Goal: Navigation & Orientation: Find specific page/section

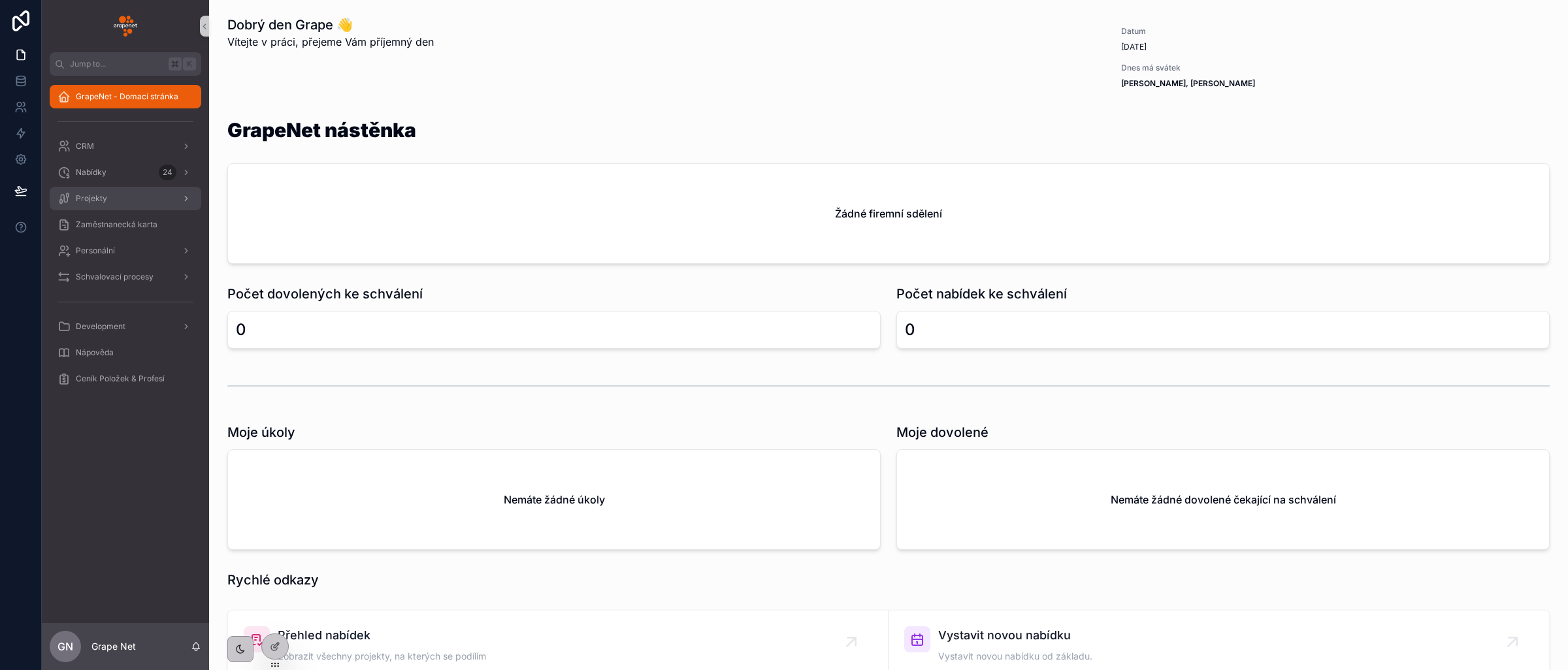
click at [151, 202] on div "Projekty" at bounding box center [125, 198] width 136 height 21
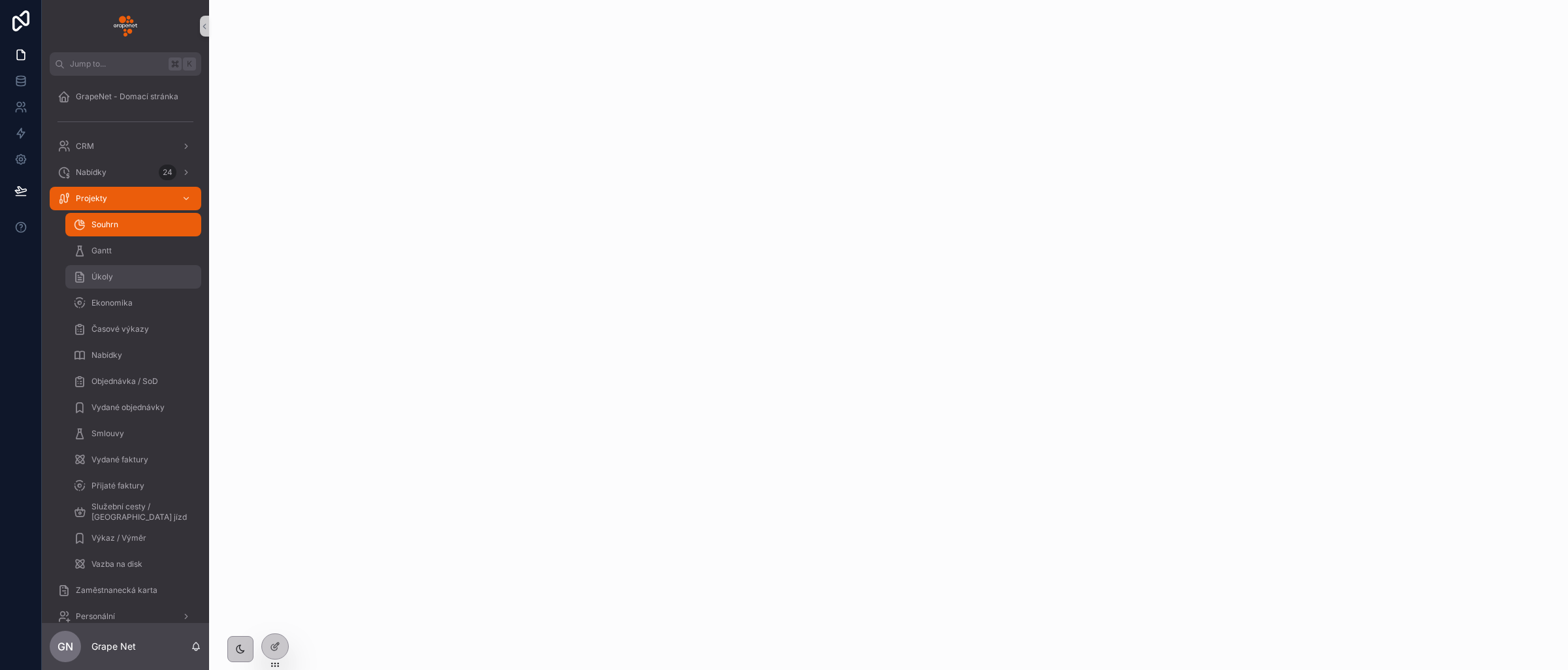
click at [115, 277] on div "Úkoly" at bounding box center [133, 277] width 120 height 21
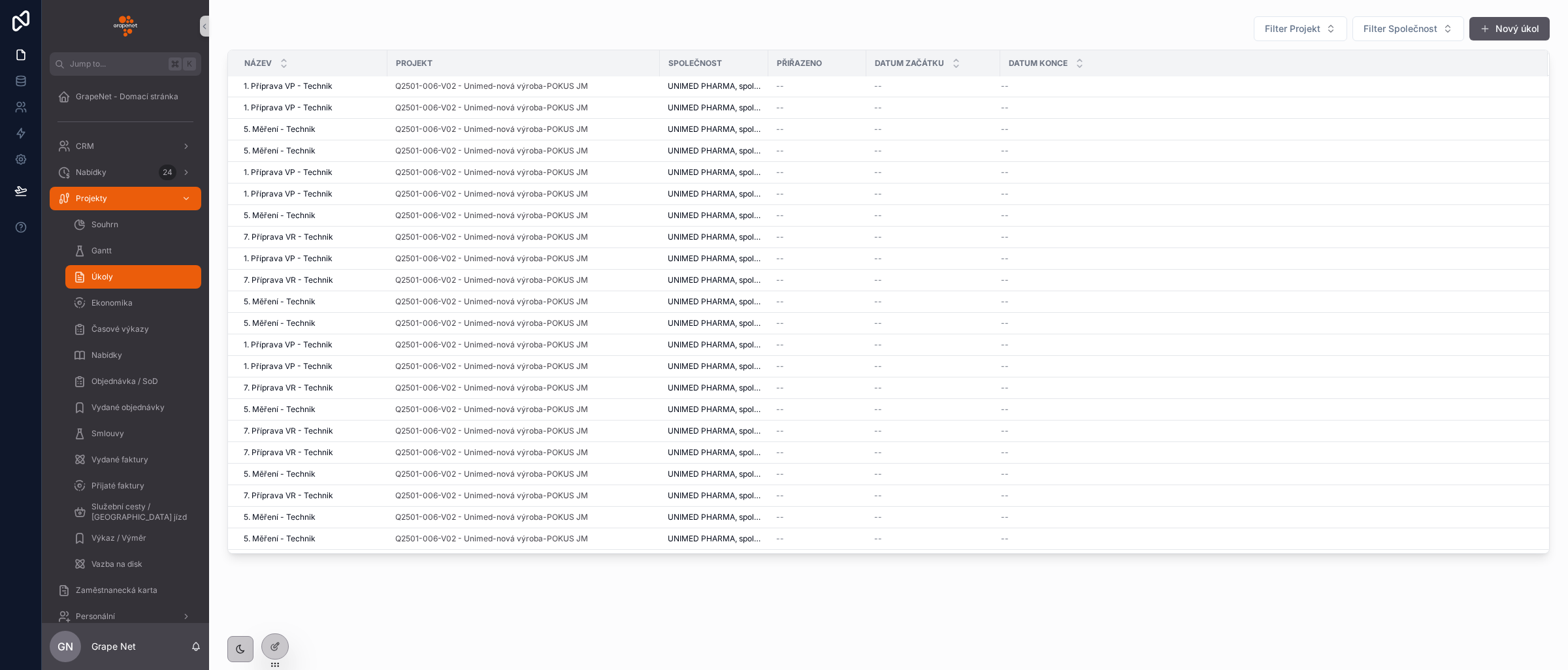
scroll to position [1, 0]
click at [1290, 32] on span "Filter Projekt" at bounding box center [1292, 29] width 56 height 13
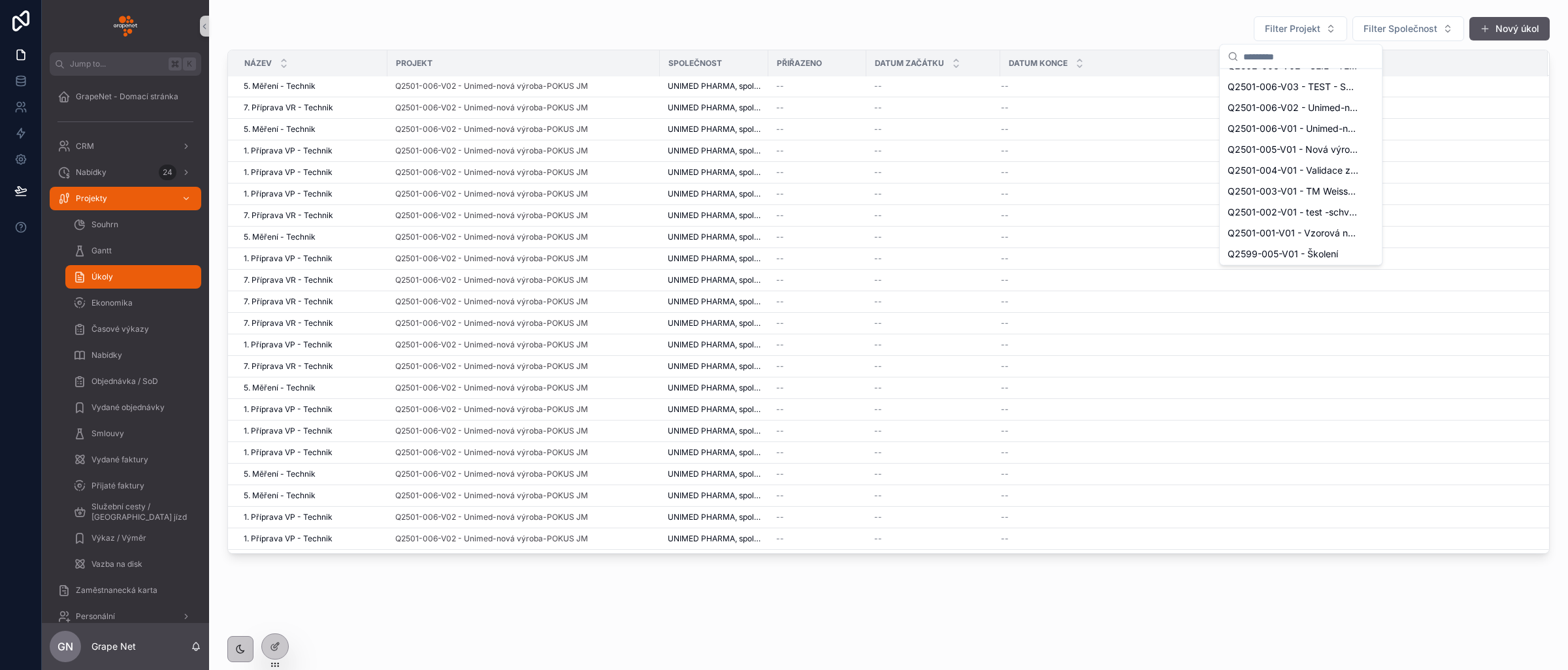
scroll to position [310, 0]
click at [1398, 23] on span "Filter Společnost" at bounding box center [1400, 29] width 74 height 13
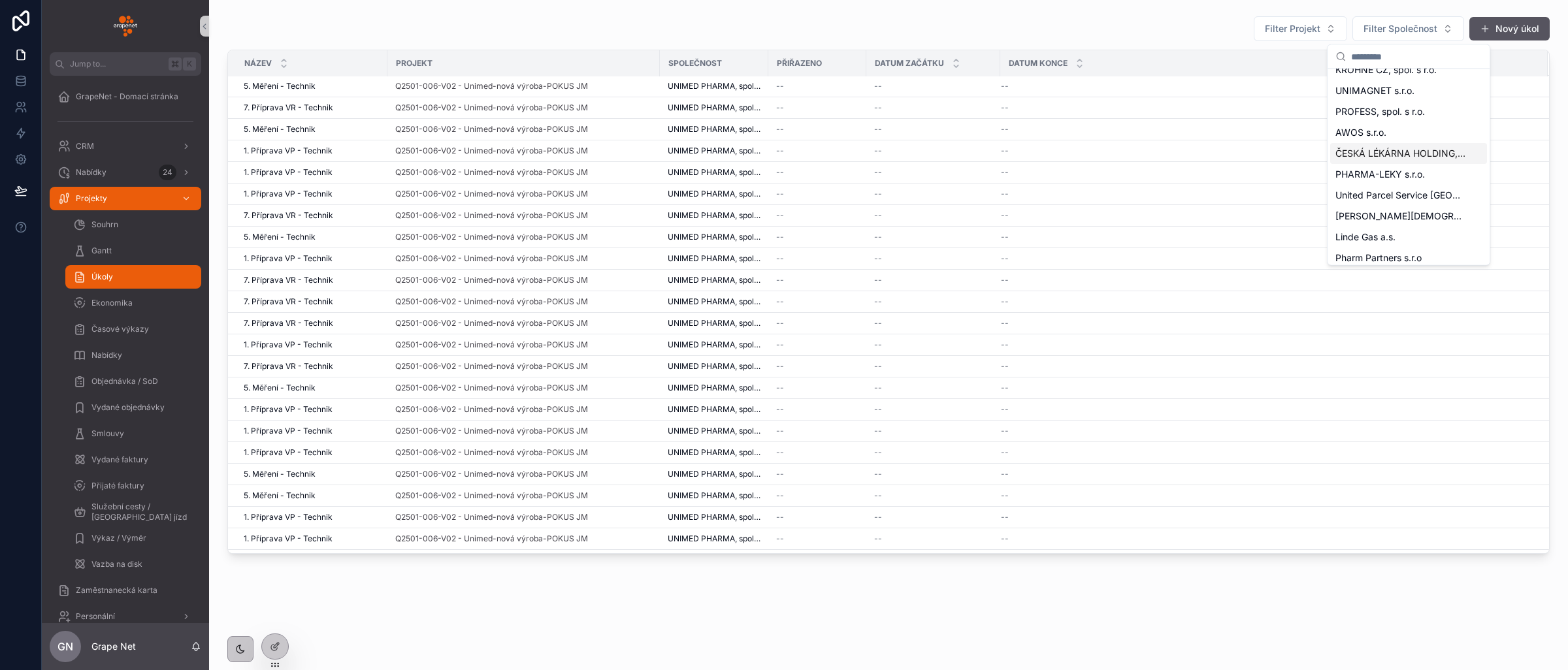
scroll to position [82, 0]
click at [1308, 32] on span "Filter Projekt" at bounding box center [1292, 29] width 56 height 13
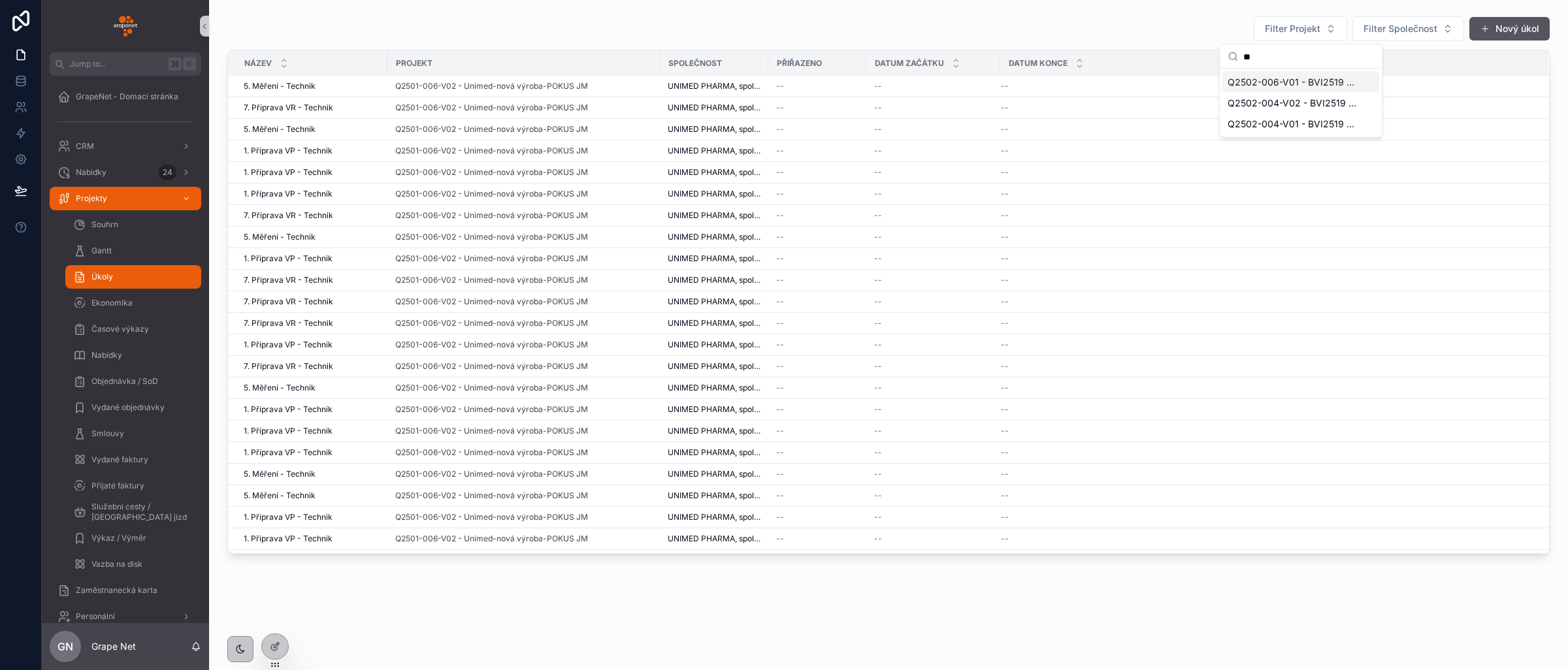
type input "*"
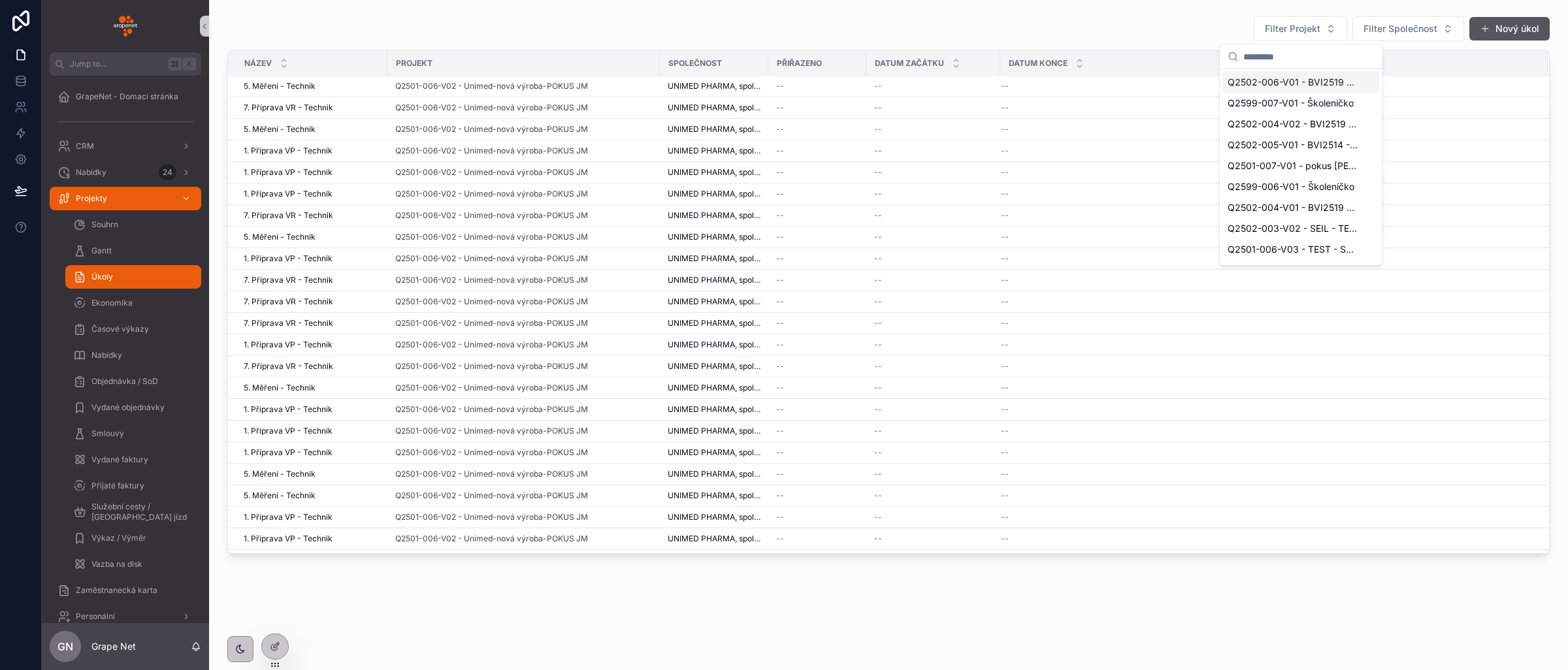
click at [976, 34] on div "Filter Projekt Filter Společnost Nový úkol" at bounding box center [889, 28] width 1322 height 26
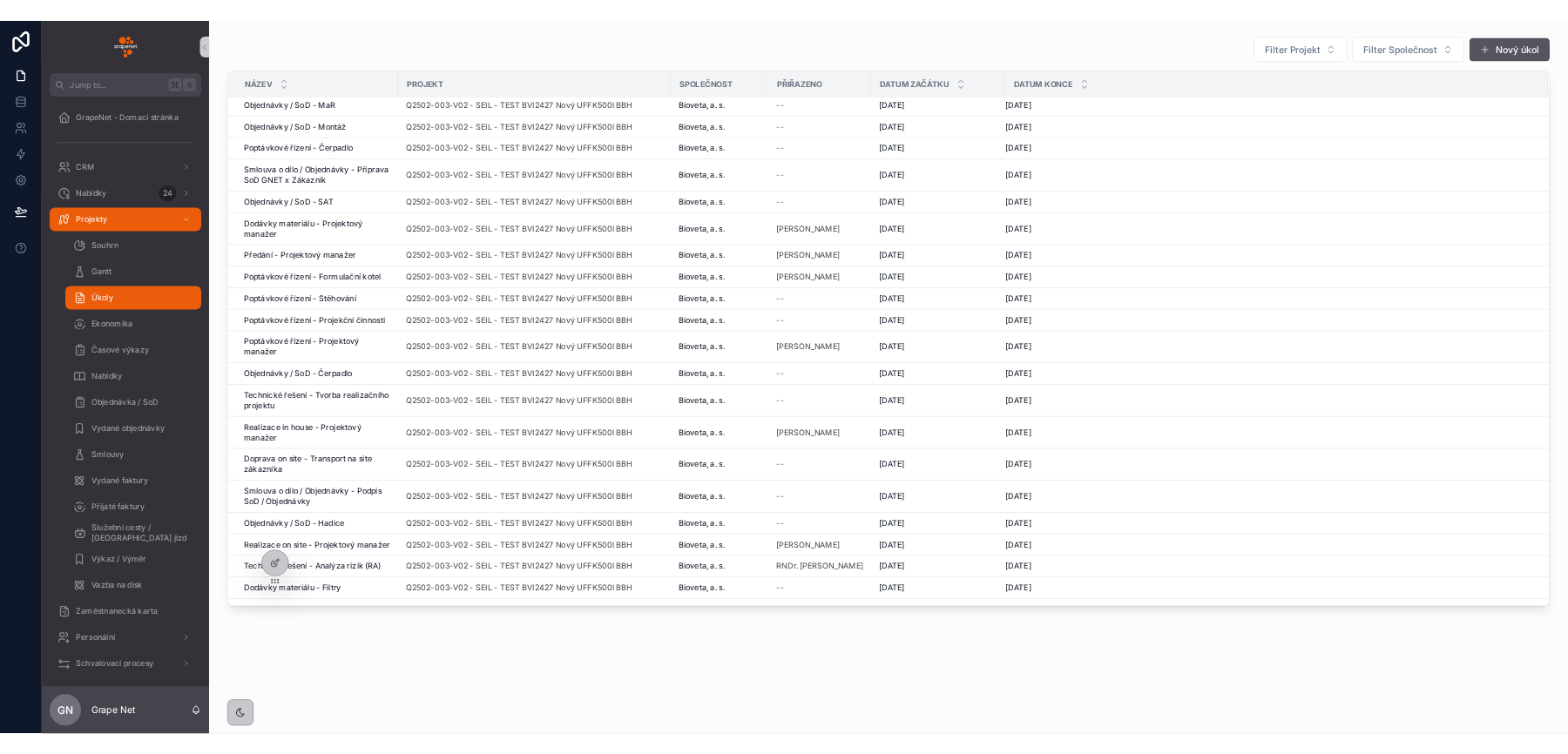
scroll to position [28220, 0]
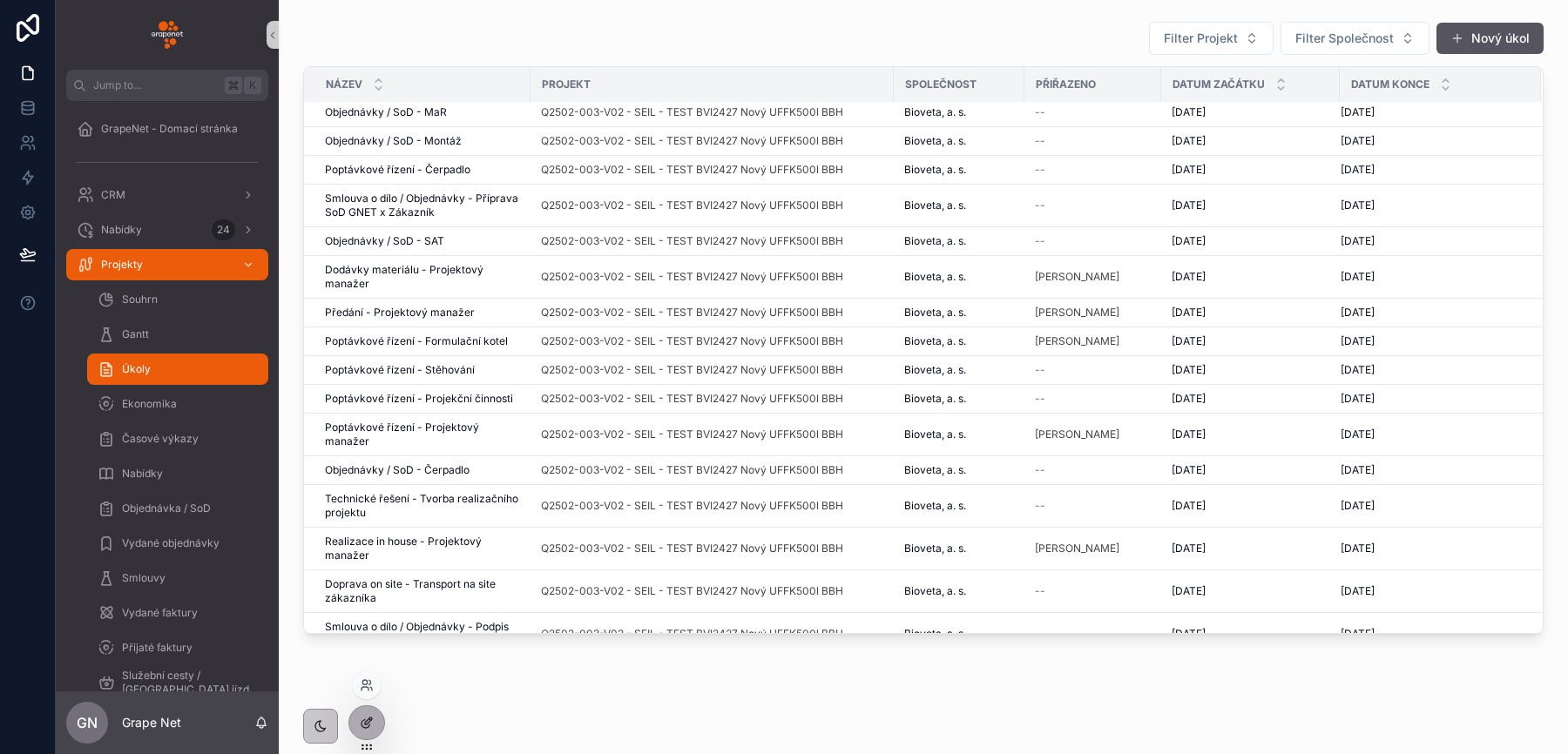
click at [361, 718] on icon at bounding box center [366, 723] width 14 height 14
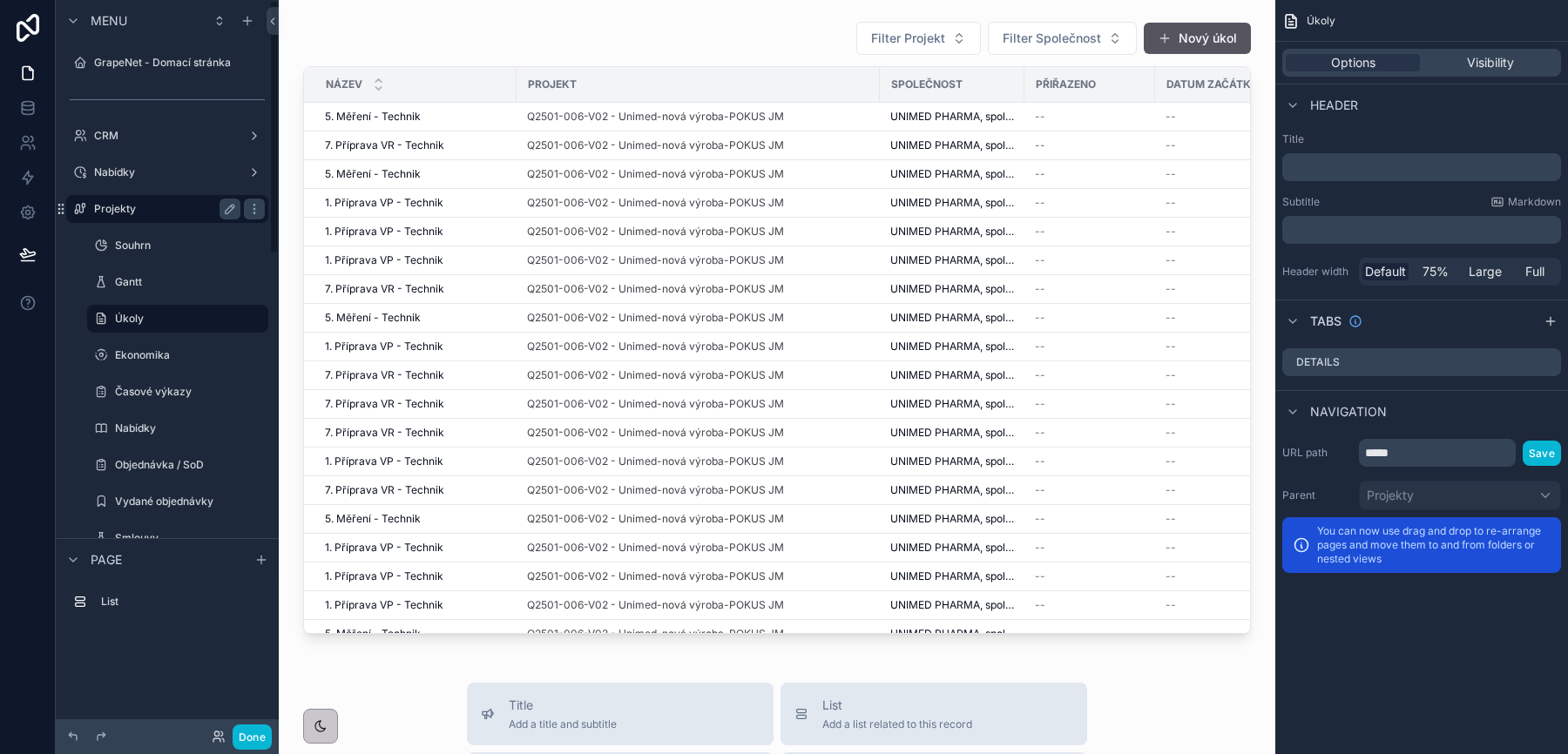
click at [119, 209] on label "Projekty" at bounding box center [163, 208] width 139 height 14
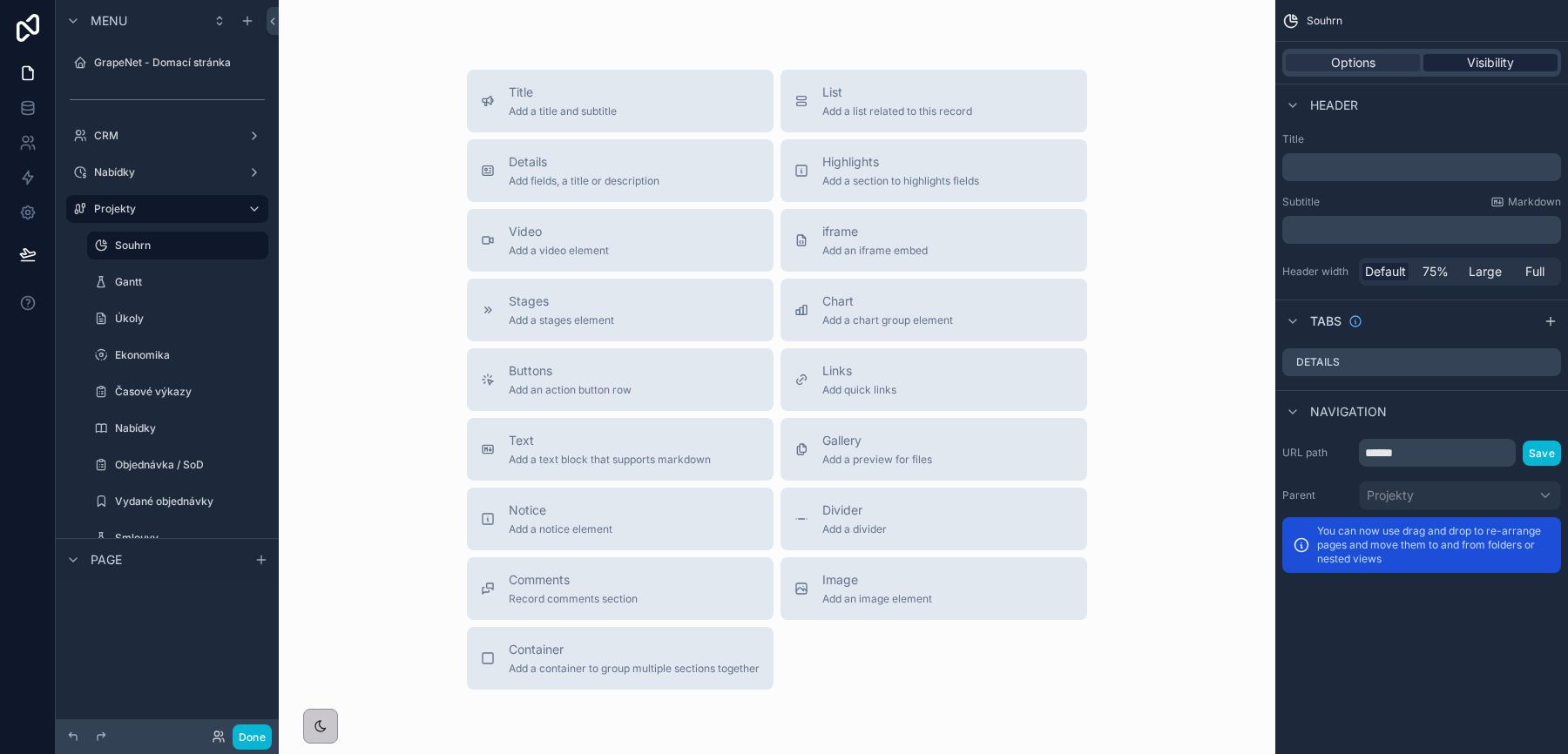
click at [1481, 61] on span "Visibility" at bounding box center [1490, 63] width 47 height 18
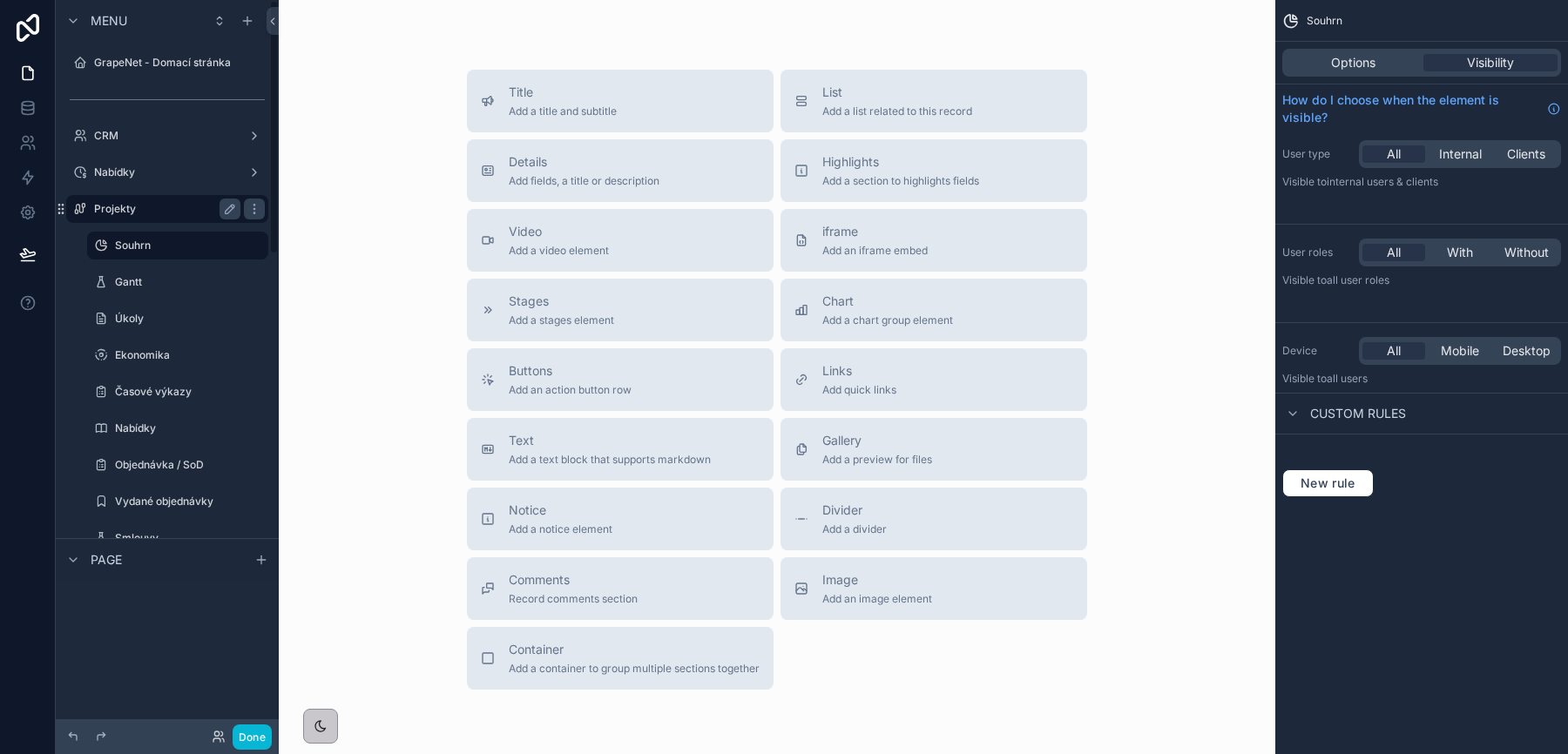
click at [152, 205] on label "Projekty" at bounding box center [163, 208] width 139 height 14
click at [259, 210] on icon "scrollable content" at bounding box center [254, 208] width 14 height 14
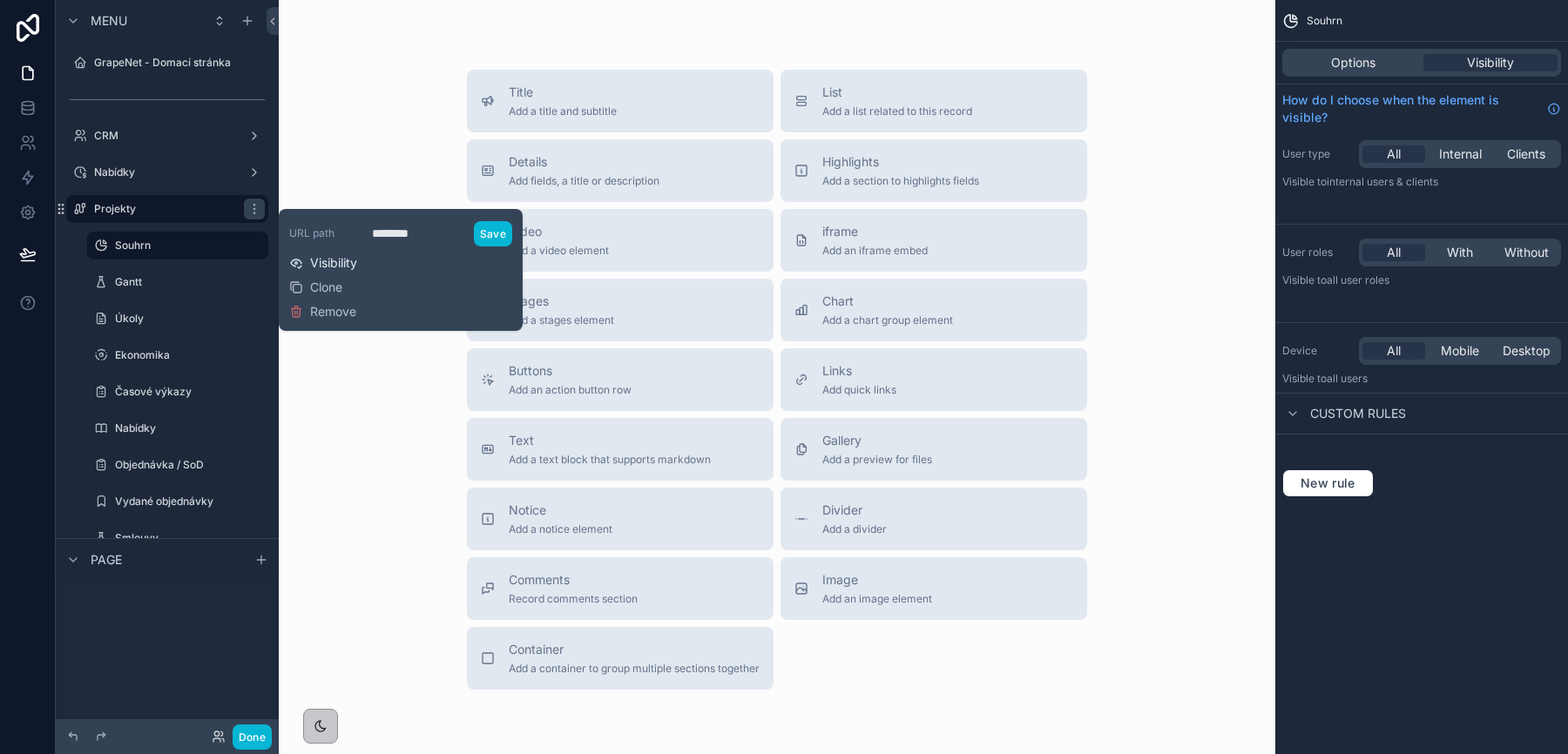
click at [339, 267] on span "Visibility" at bounding box center [333, 263] width 47 height 18
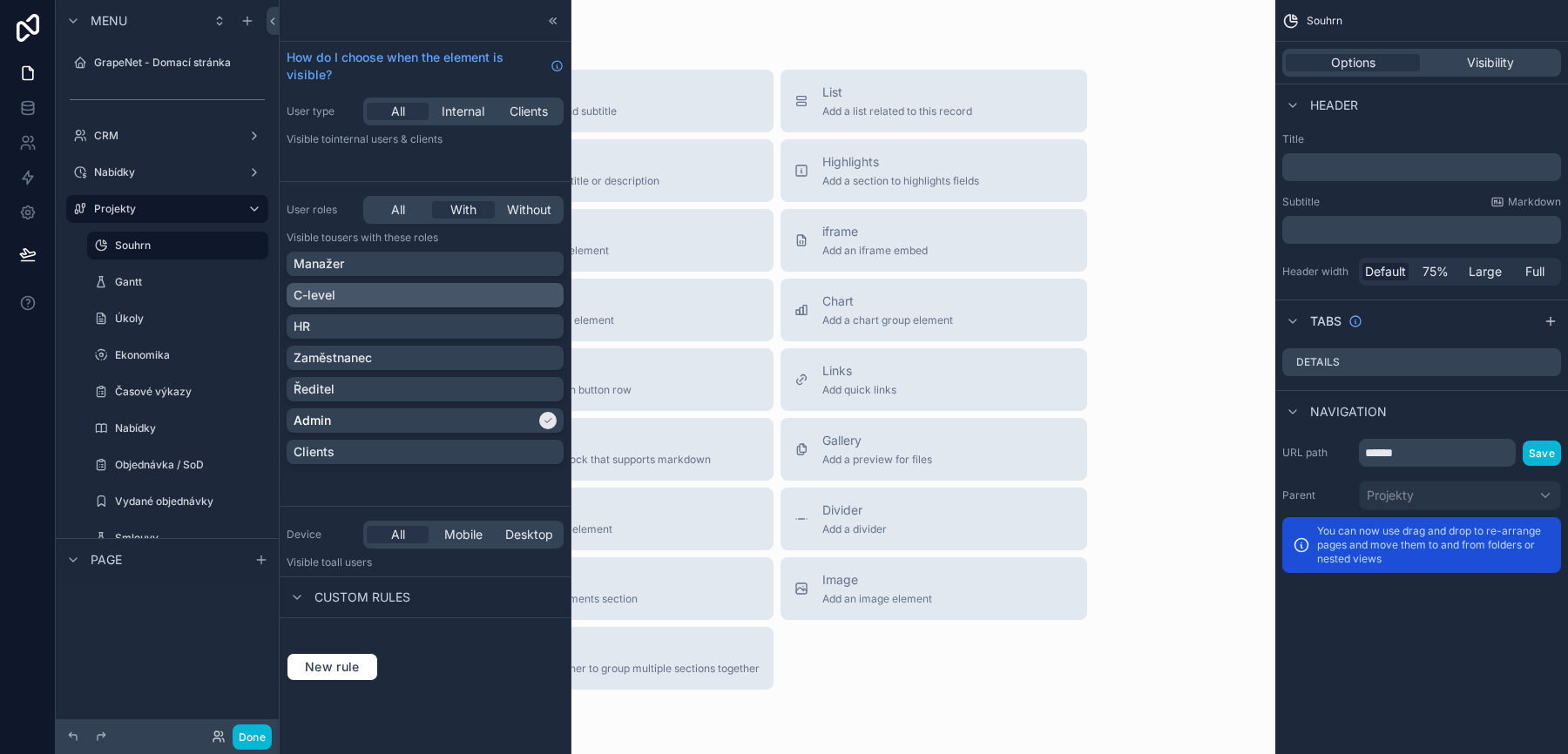
click at [392, 292] on div "C-level" at bounding box center [425, 295] width 263 height 18
click at [257, 742] on button "Done" at bounding box center [253, 737] width 39 height 25
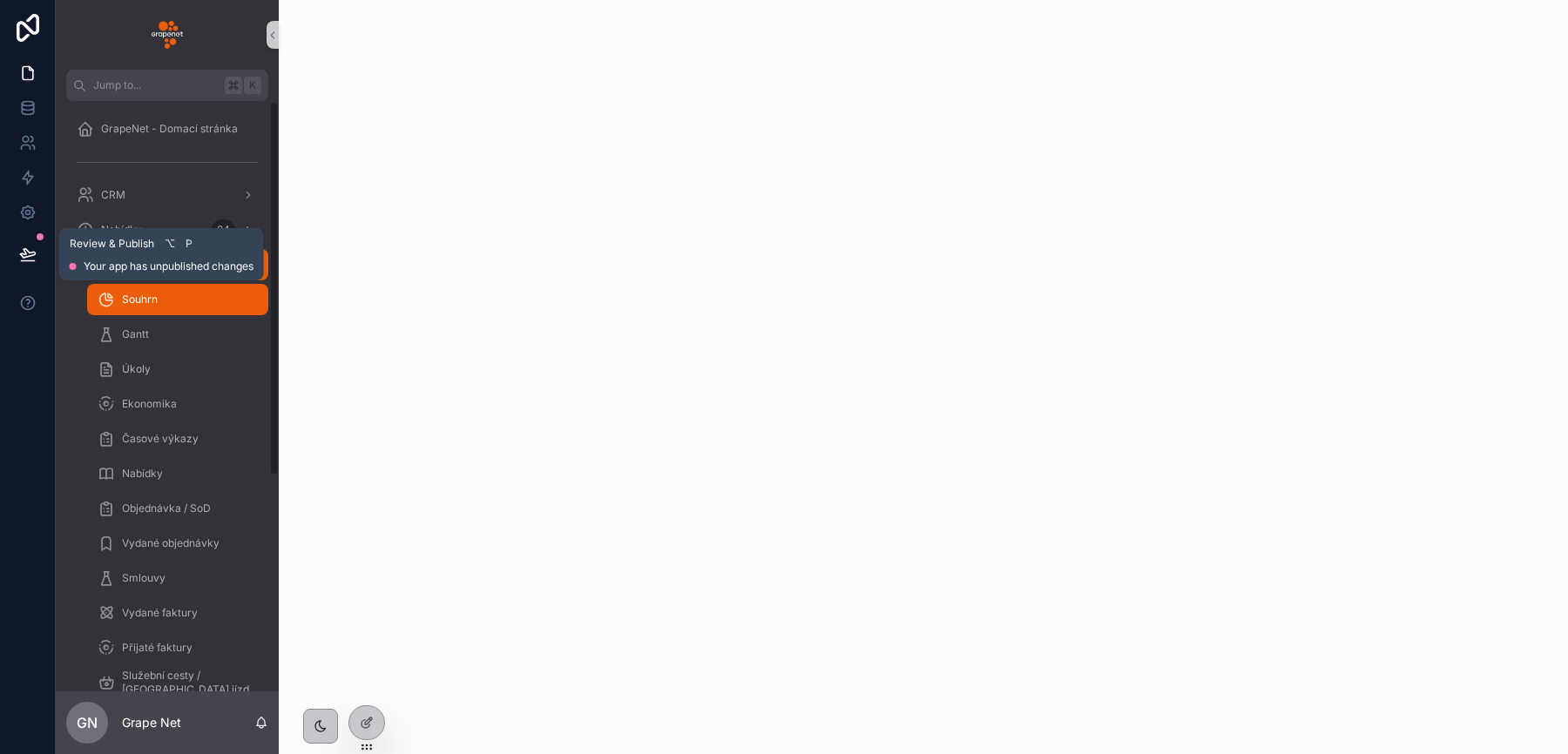
click at [22, 252] on icon at bounding box center [27, 254] width 18 height 18
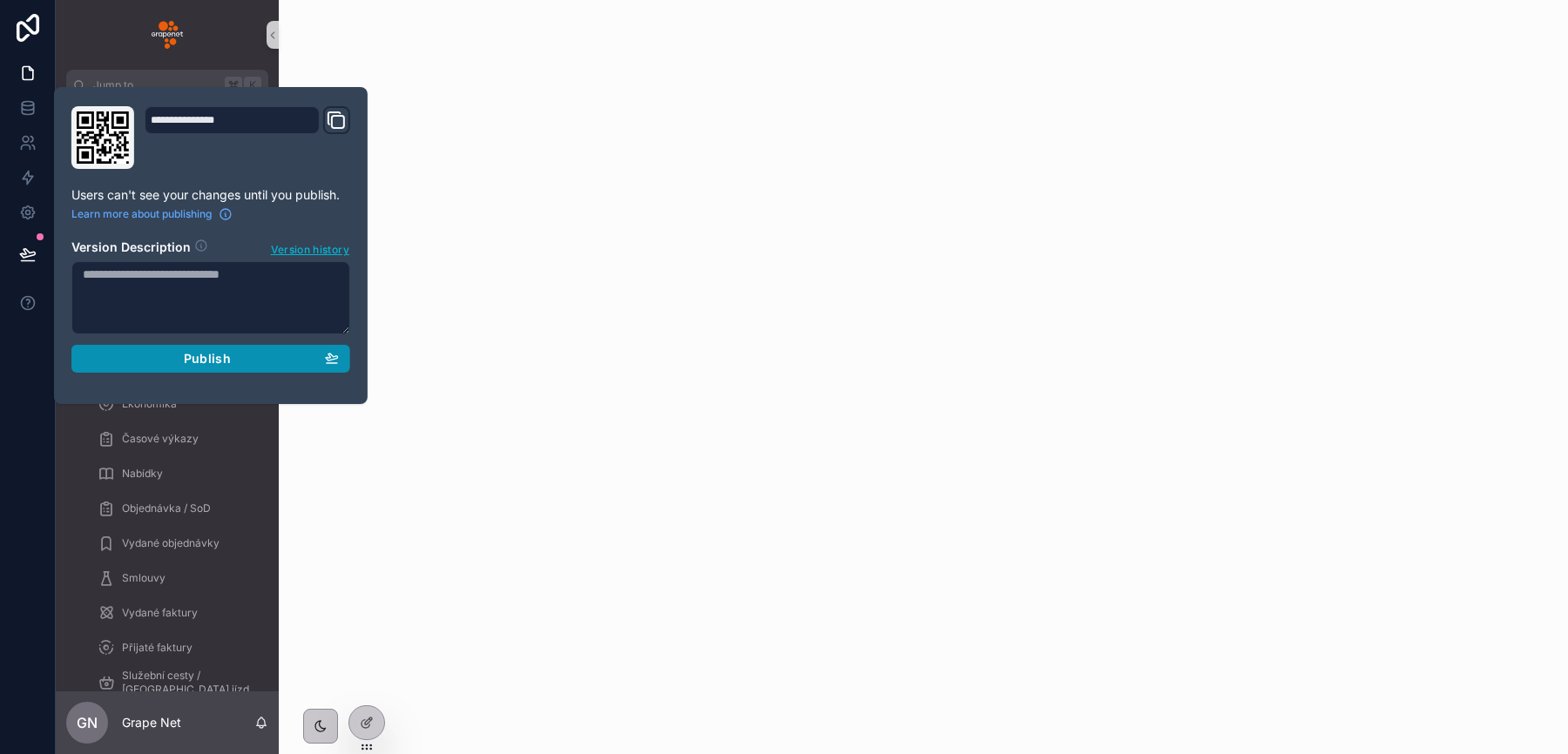
click at [171, 357] on div "Publish" at bounding box center [210, 359] width 256 height 16
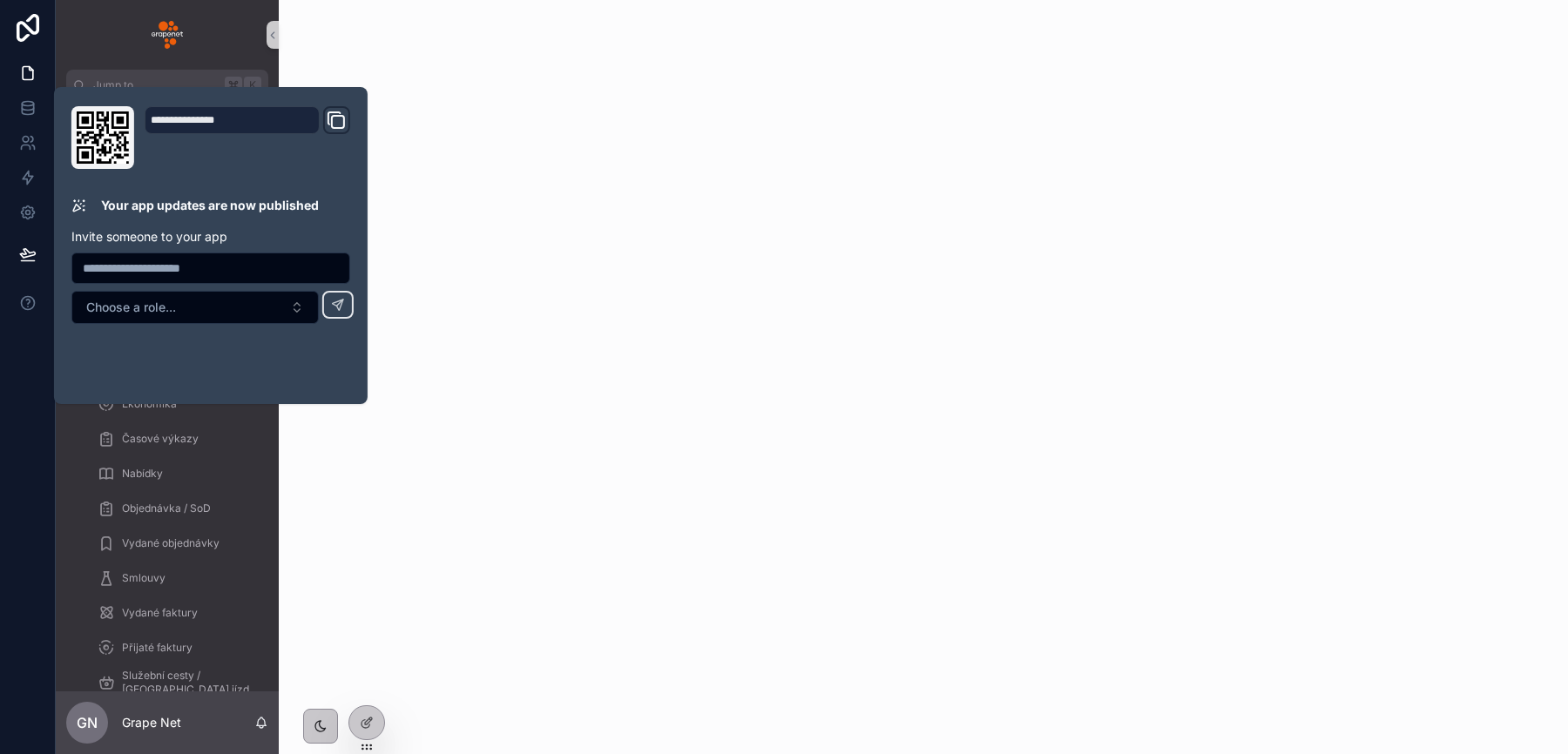
click at [478, 97] on div "scrollable content" at bounding box center [923, 69] width 1289 height 139
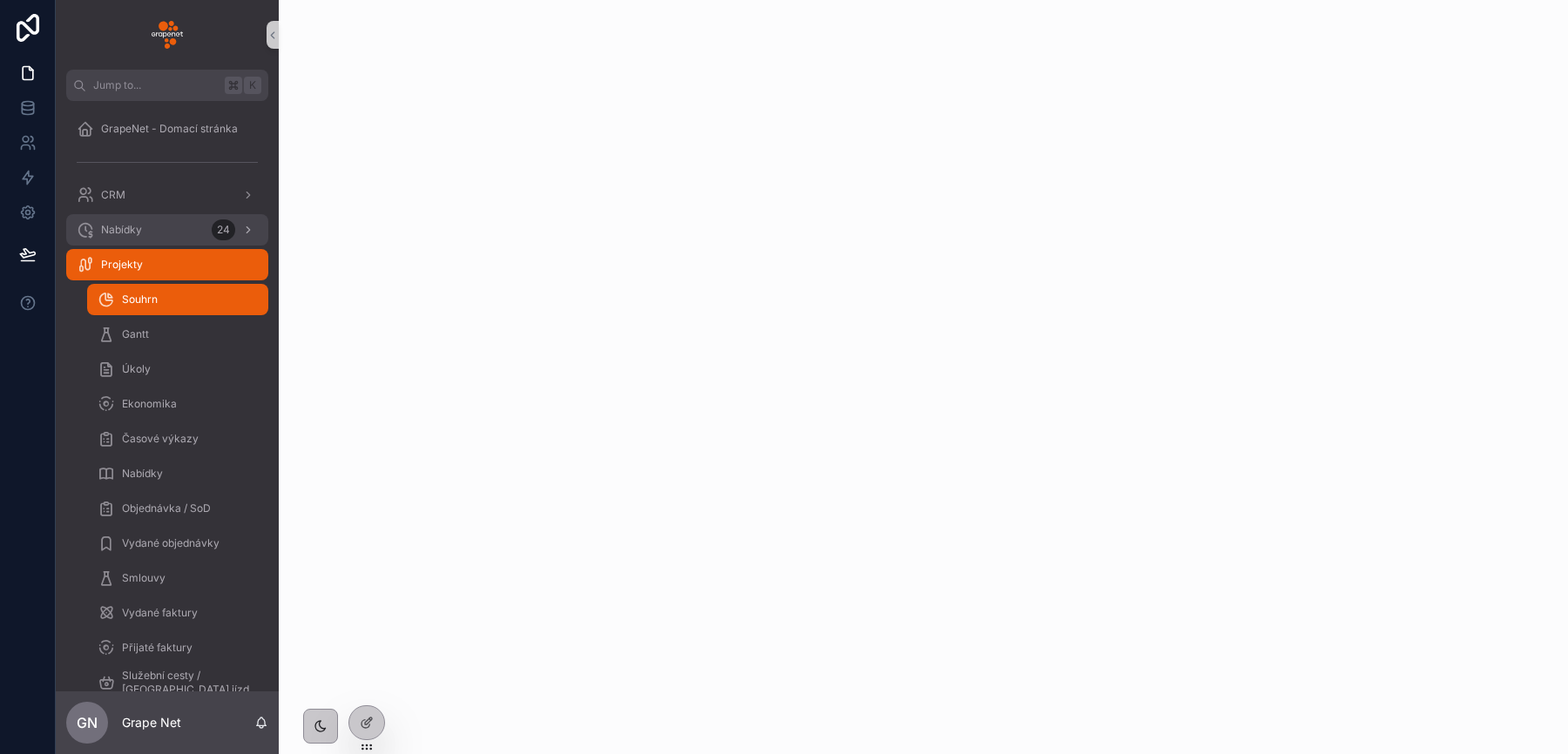
click at [163, 224] on div "Nabídky 24" at bounding box center [167, 230] width 181 height 28
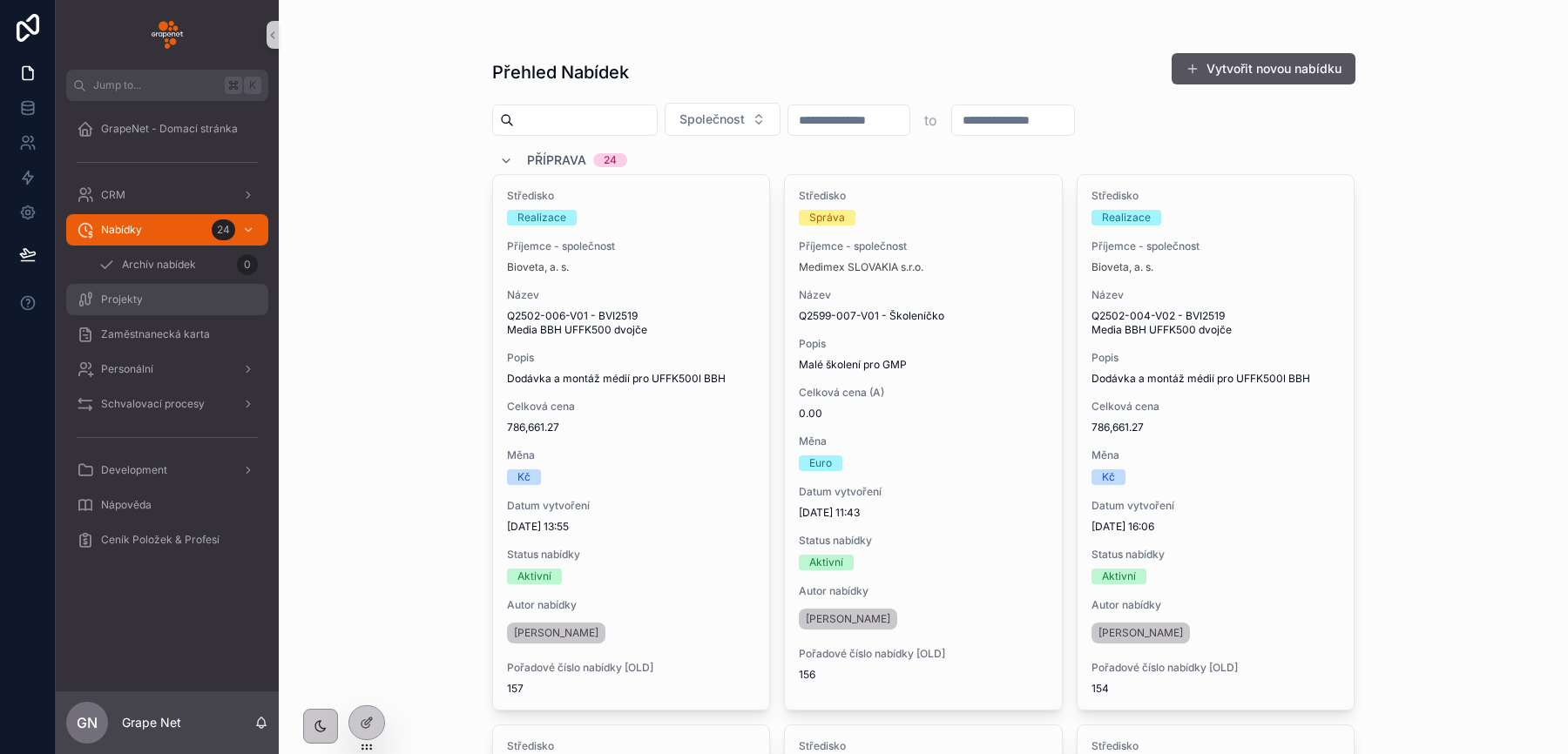
click at [161, 290] on div "Projekty" at bounding box center [167, 300] width 181 height 28
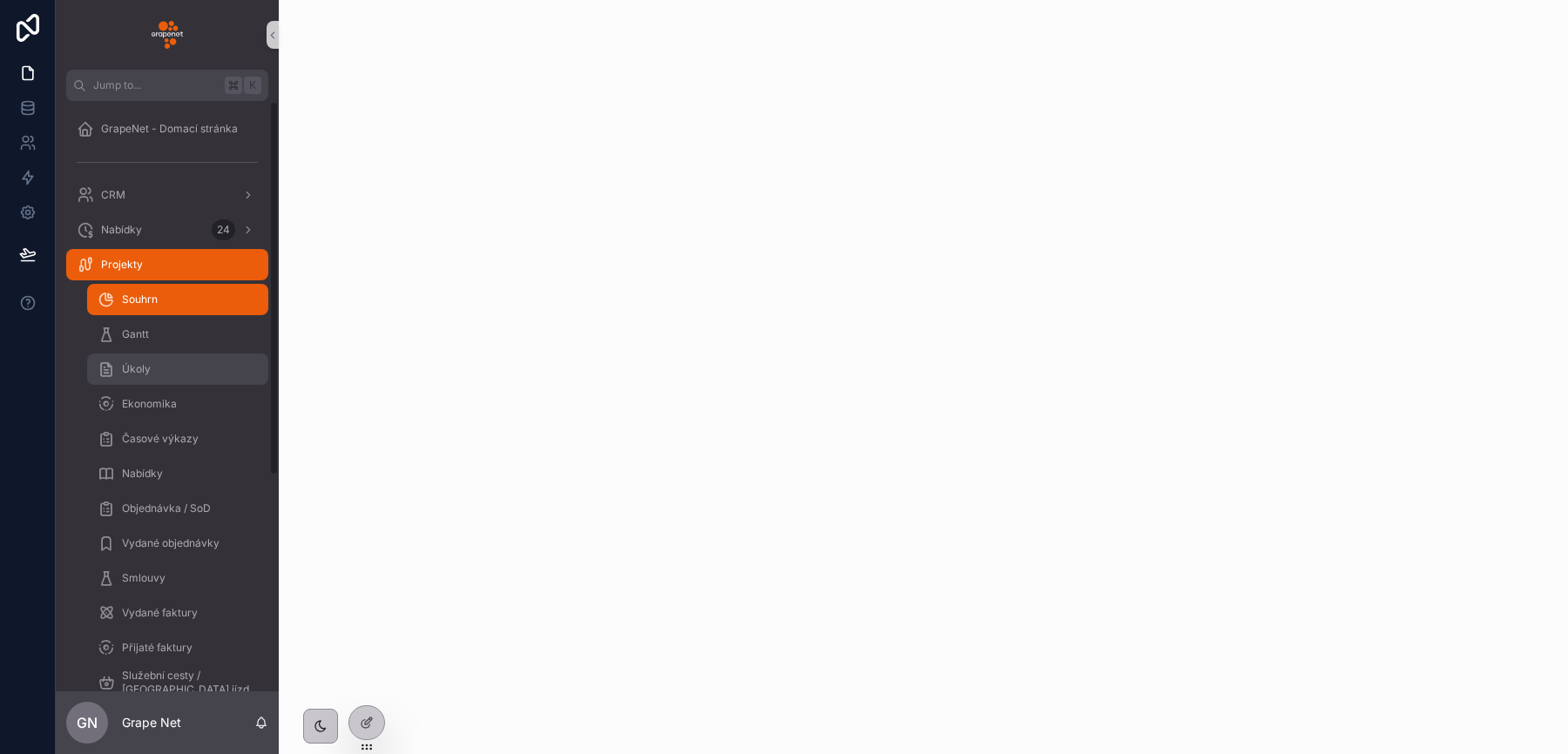
click at [133, 375] on span "Úkoly" at bounding box center [136, 369] width 29 height 14
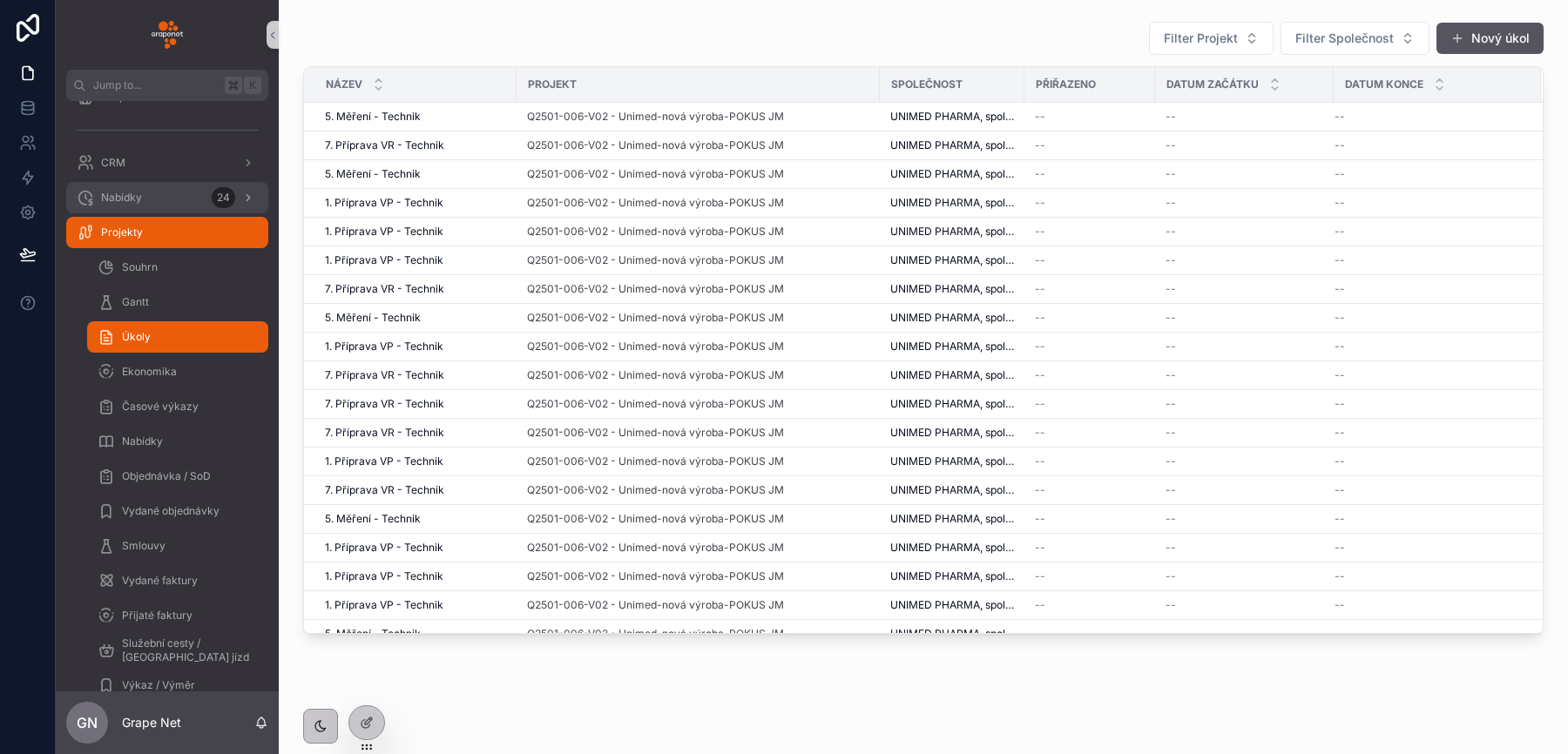
click at [155, 193] on div "Nabídky 24" at bounding box center [167, 198] width 181 height 28
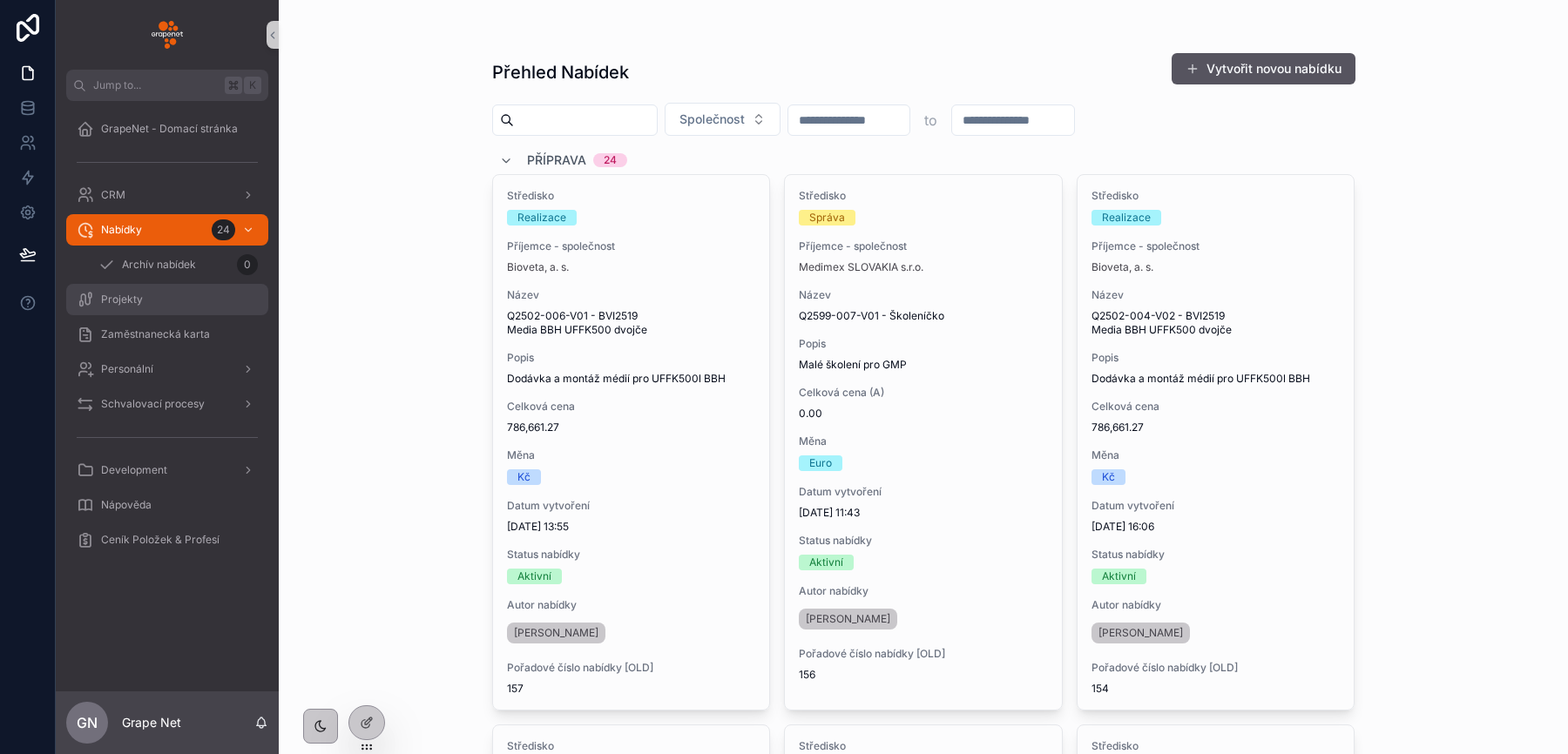
click at [136, 300] on span "Projekty" at bounding box center [122, 300] width 42 height 14
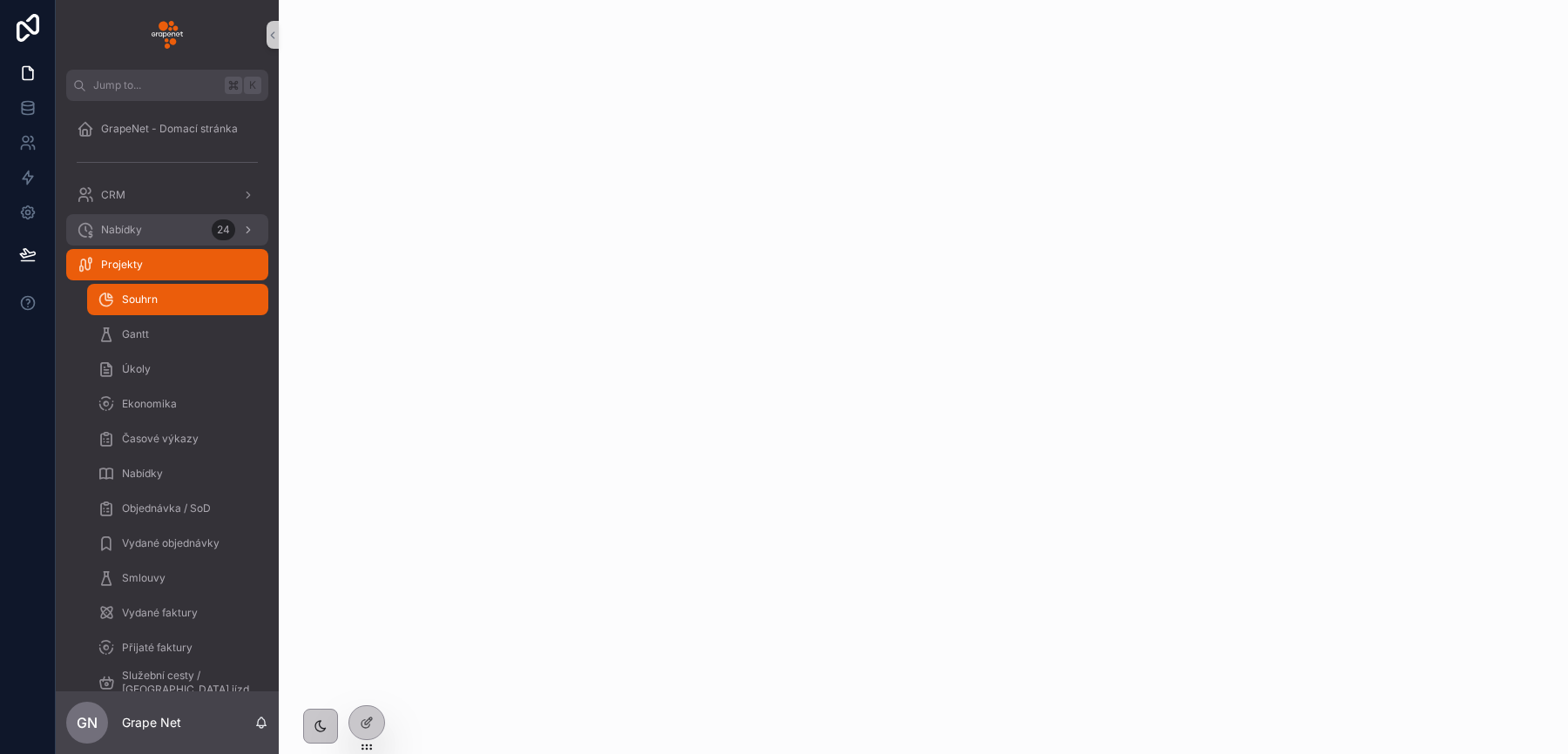
click at [168, 222] on div "Nabídky 24" at bounding box center [167, 230] width 181 height 28
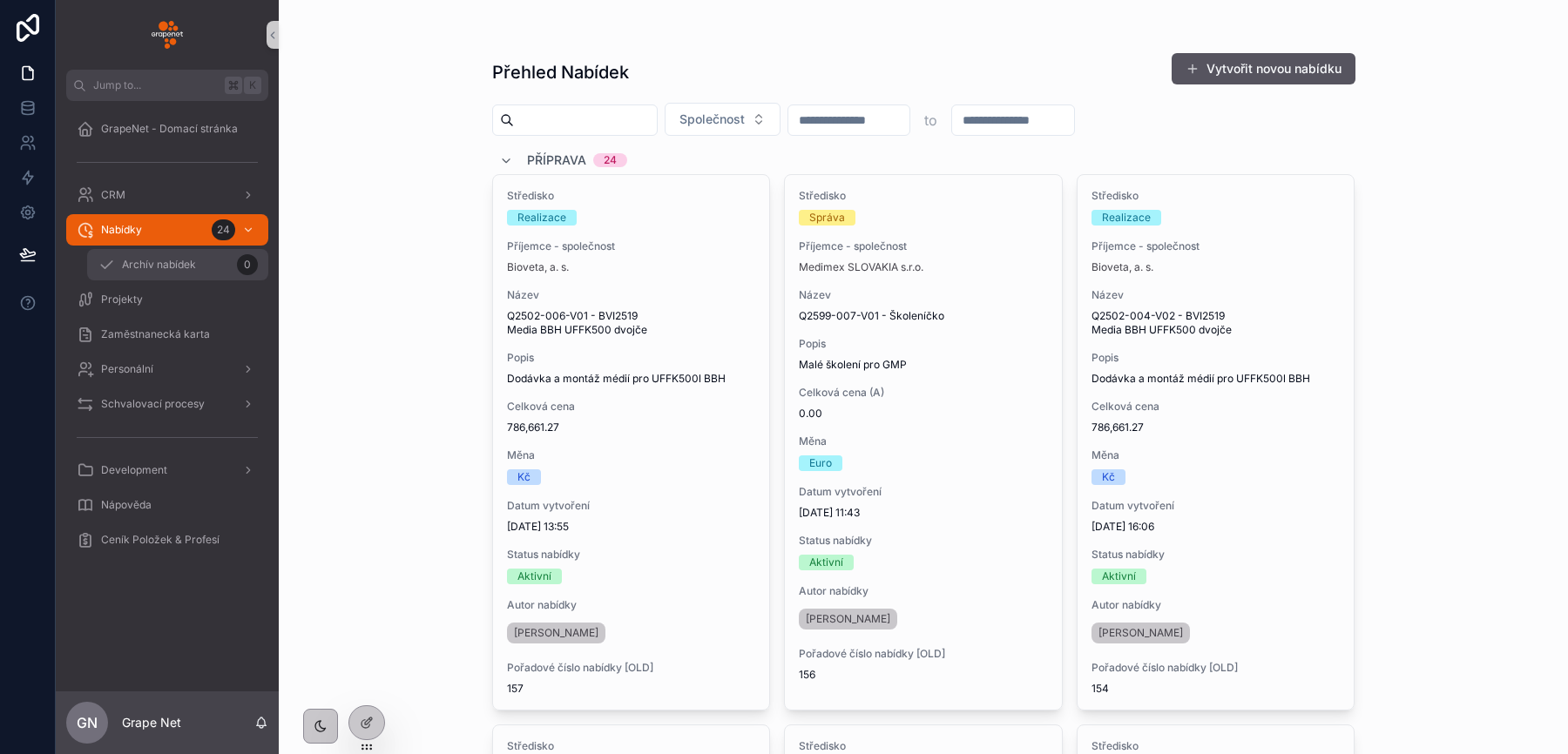
click at [168, 254] on div "Archív nabídek 0" at bounding box center [177, 265] width 161 height 28
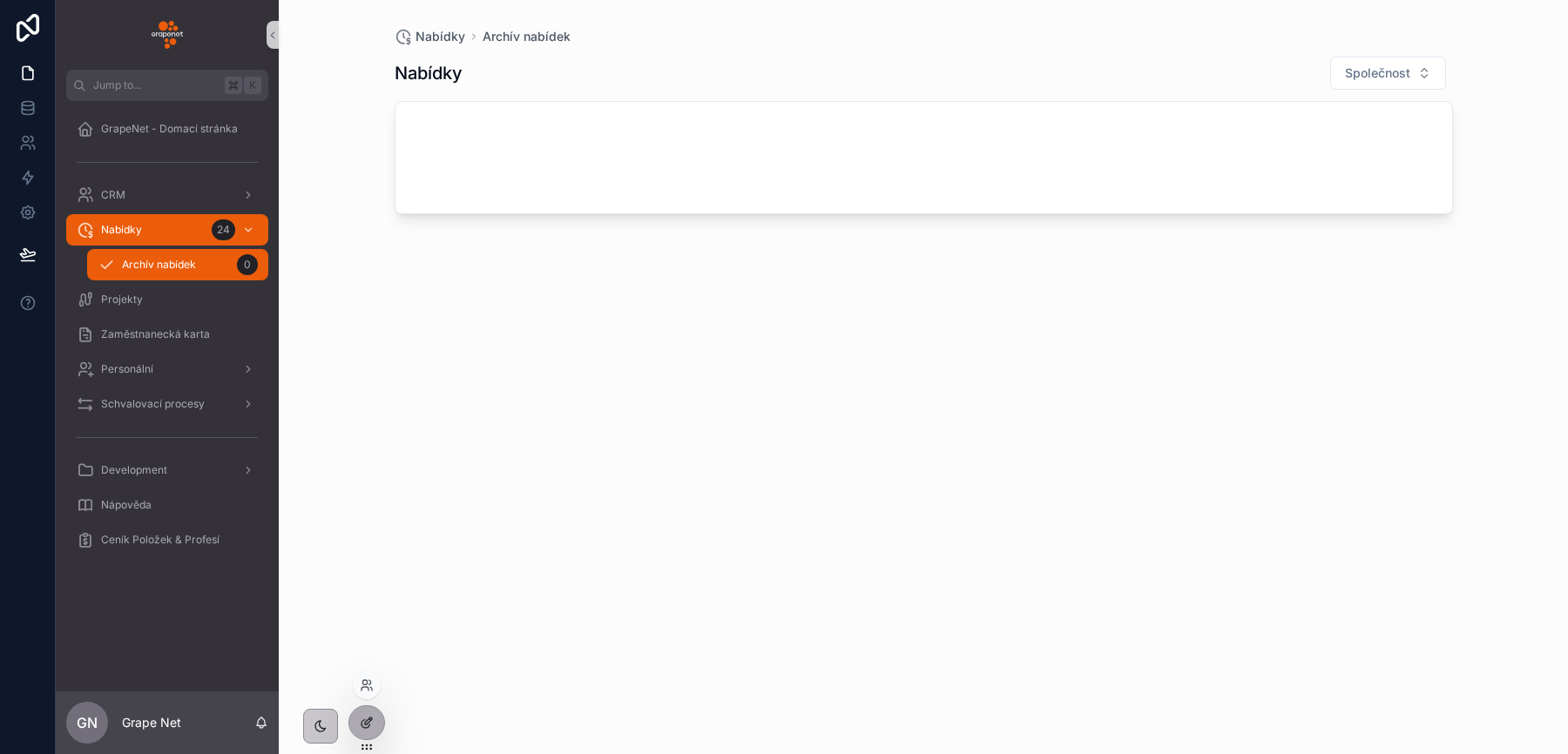
click at [372, 723] on icon at bounding box center [366, 723] width 14 height 14
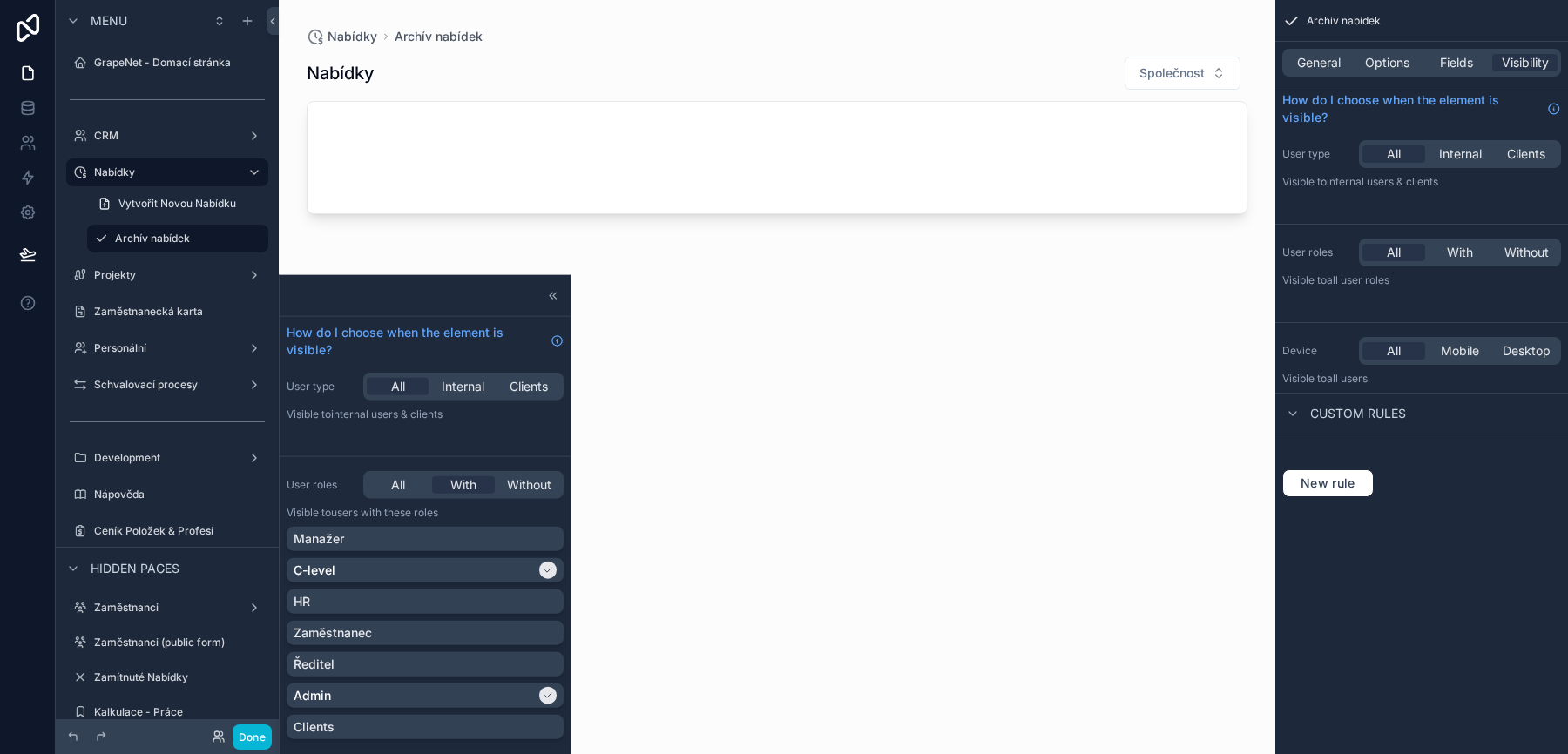
click at [622, 158] on div "scrollable content" at bounding box center [776, 366] width 996 height 733
click at [465, 158] on div "scrollable content" at bounding box center [777, 158] width 939 height 112
click at [249, 739] on button "Done" at bounding box center [253, 737] width 39 height 25
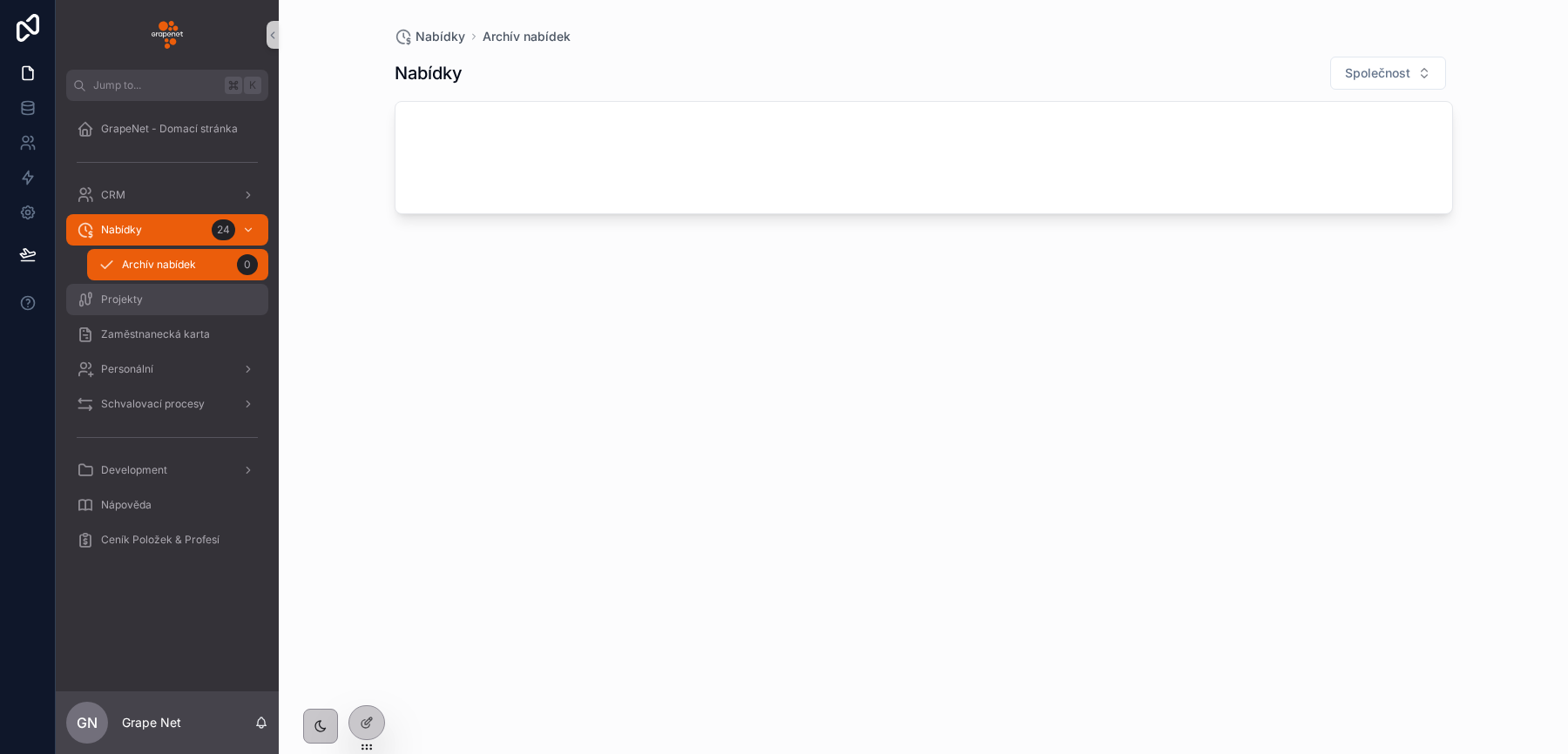
click at [150, 294] on div "Projekty" at bounding box center [167, 300] width 181 height 28
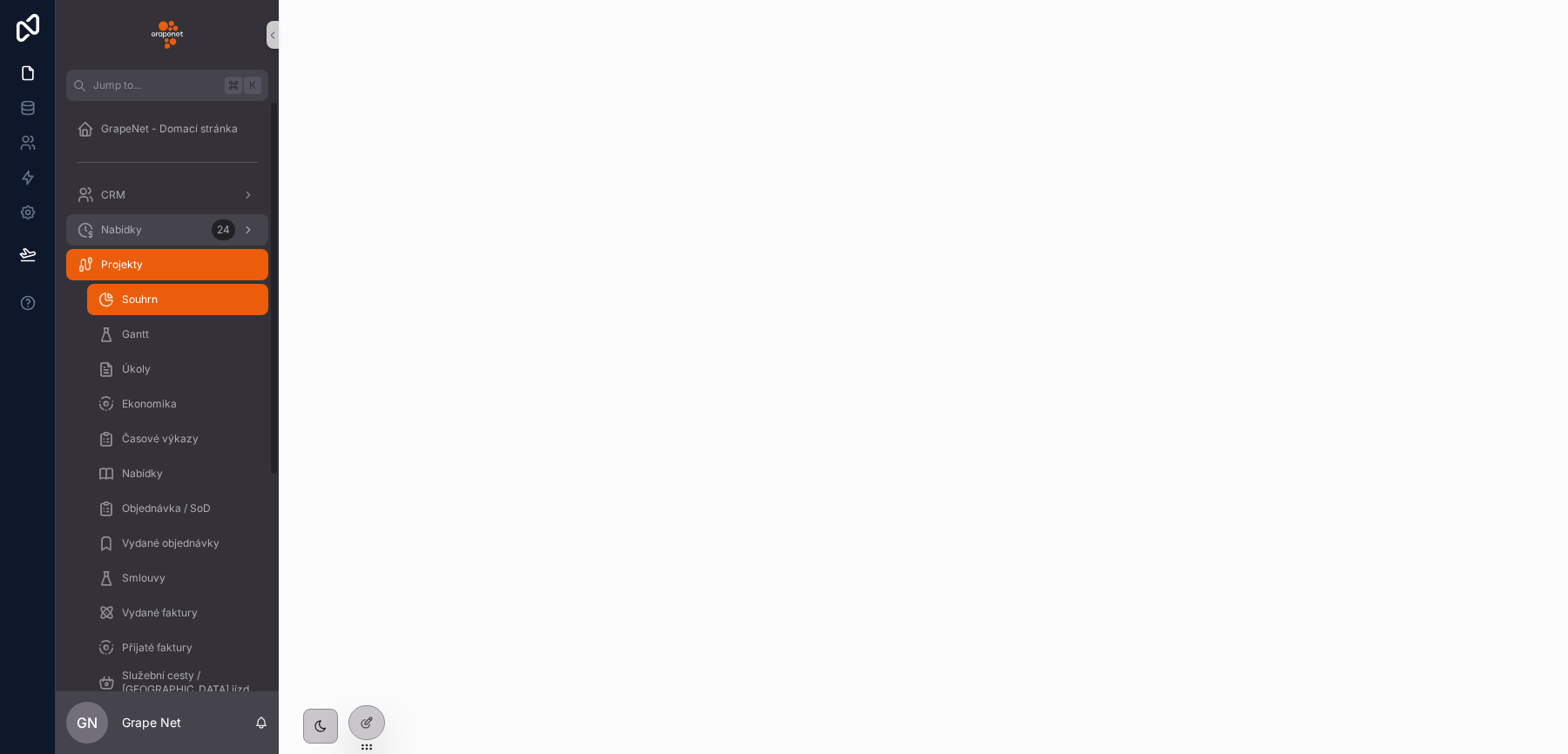
click at [161, 227] on div "Nabídky 24" at bounding box center [167, 230] width 181 height 28
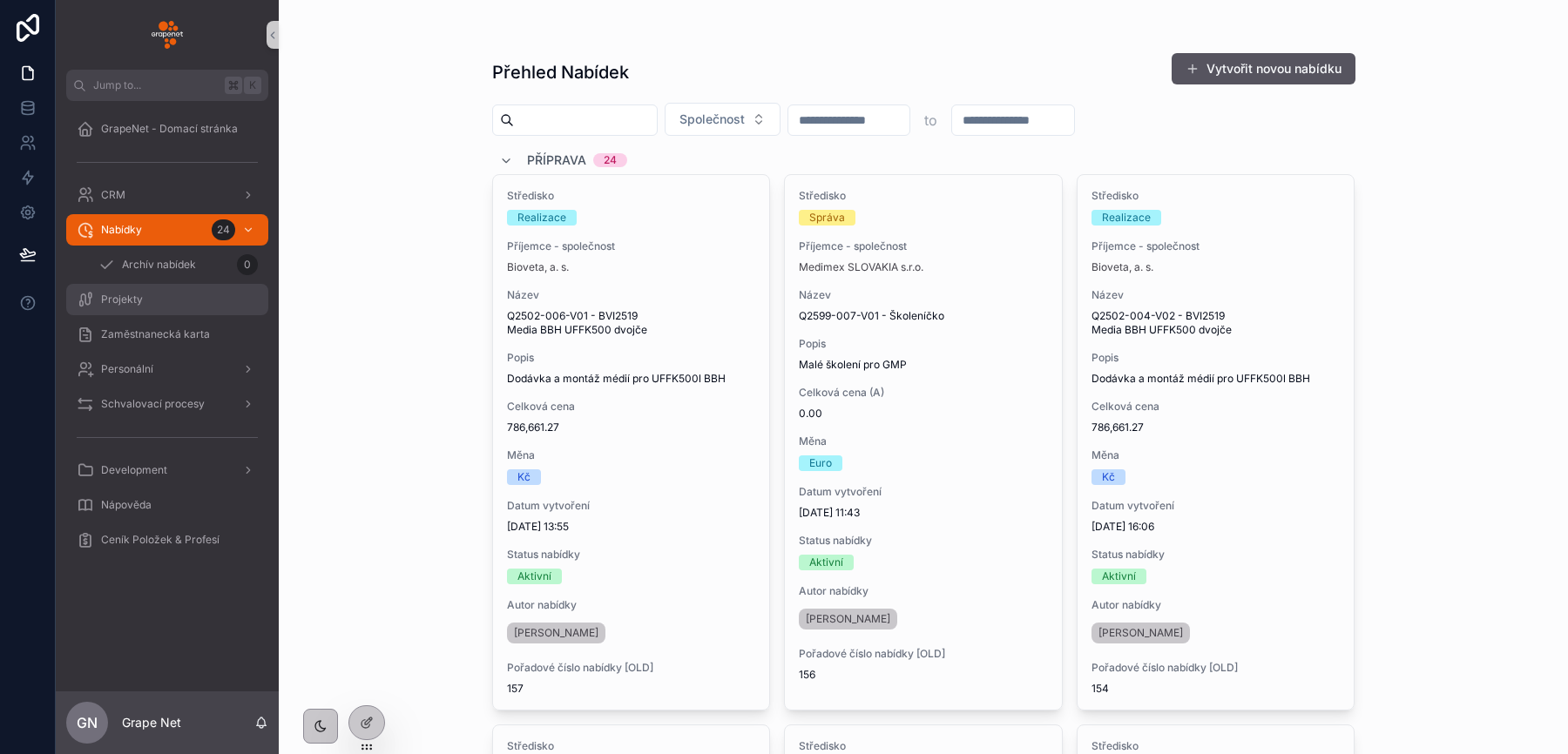
click at [144, 290] on div "Projekty" at bounding box center [167, 300] width 181 height 28
